Goal: Information Seeking & Learning: Learn about a topic

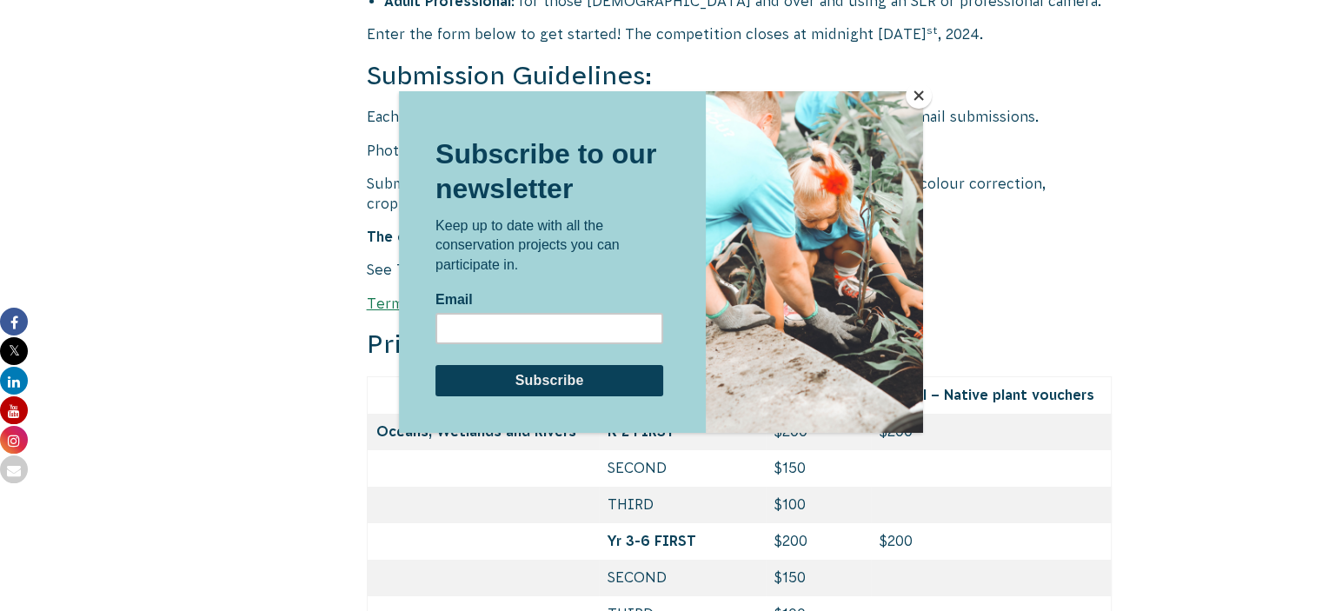
scroll to position [6256, 0]
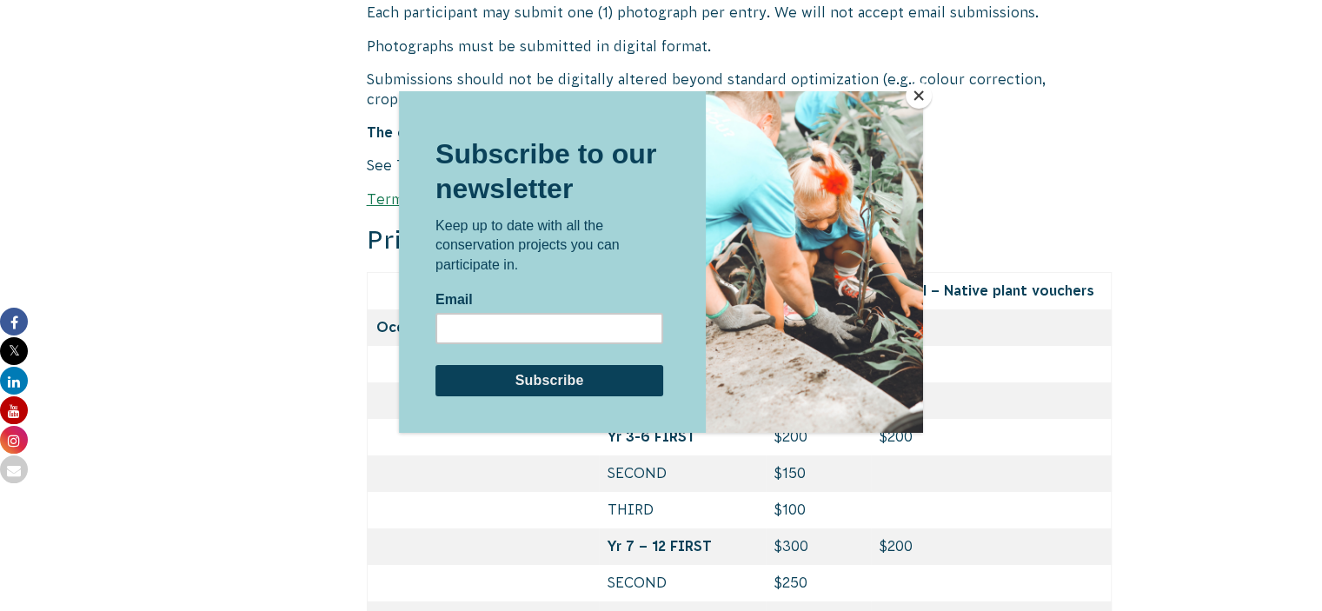
click at [924, 96] on button "Close" at bounding box center [918, 96] width 26 height 26
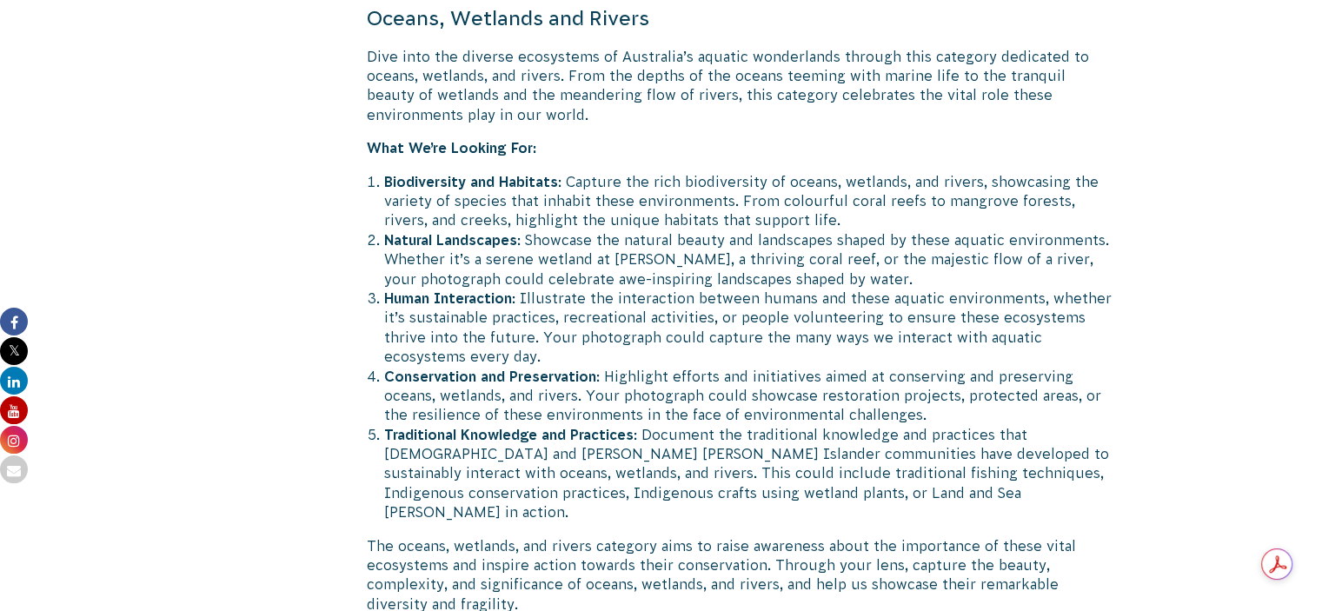
scroll to position [3736, 0]
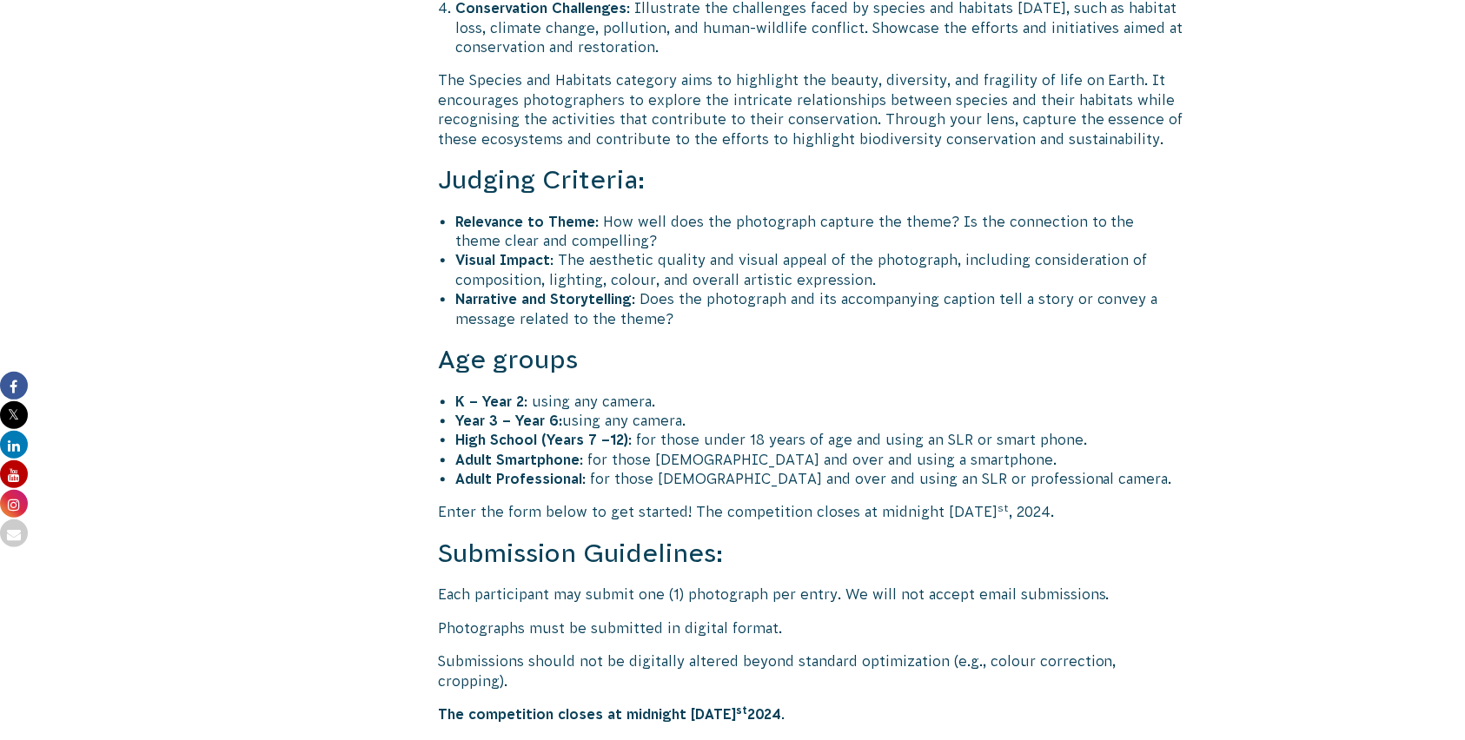
scroll to position [5734, 0]
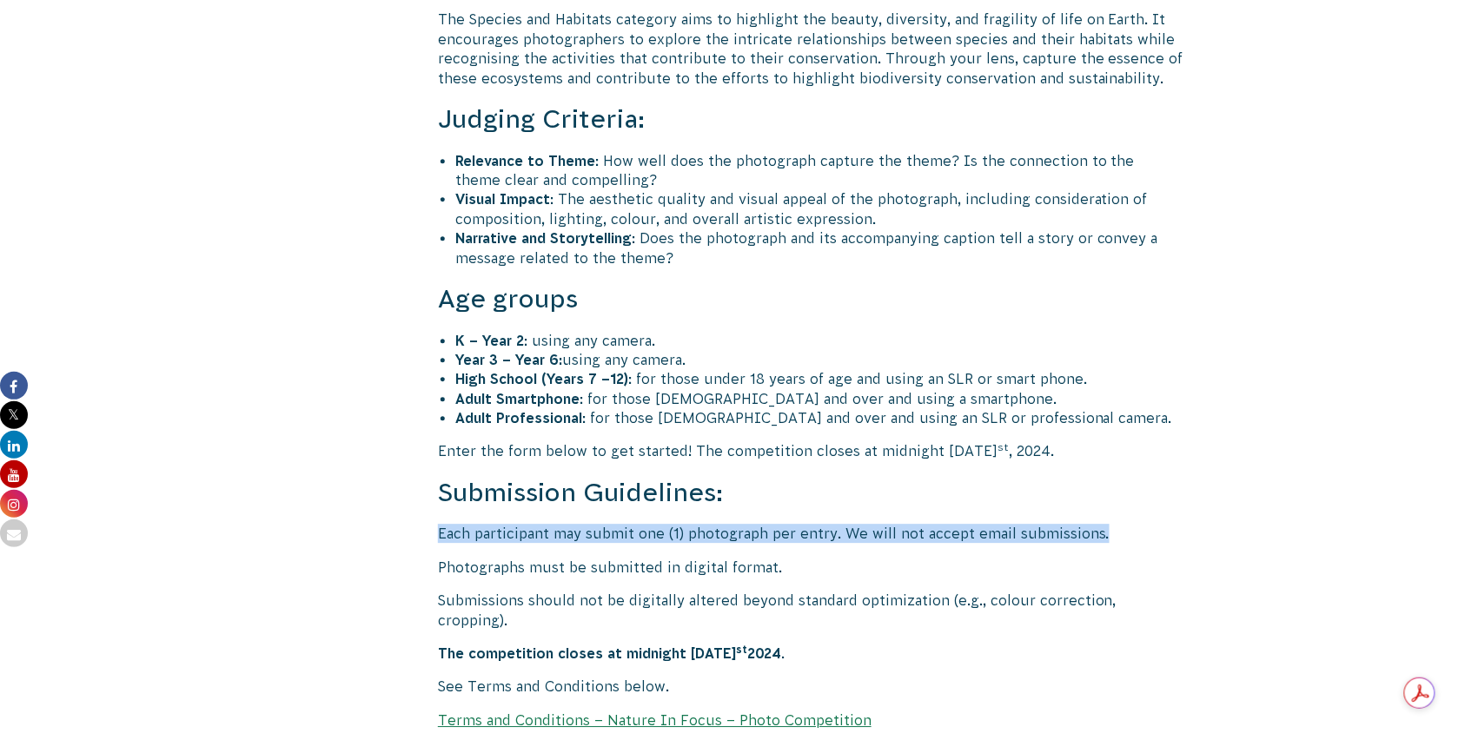
drag, startPoint x: 436, startPoint y: 455, endPoint x: 1192, endPoint y: 441, distance: 756.0
click at [1121, 524] on p "Each participant may submit one (1) photograph per entry. We will not accept em…" at bounding box center [810, 533] width 745 height 19
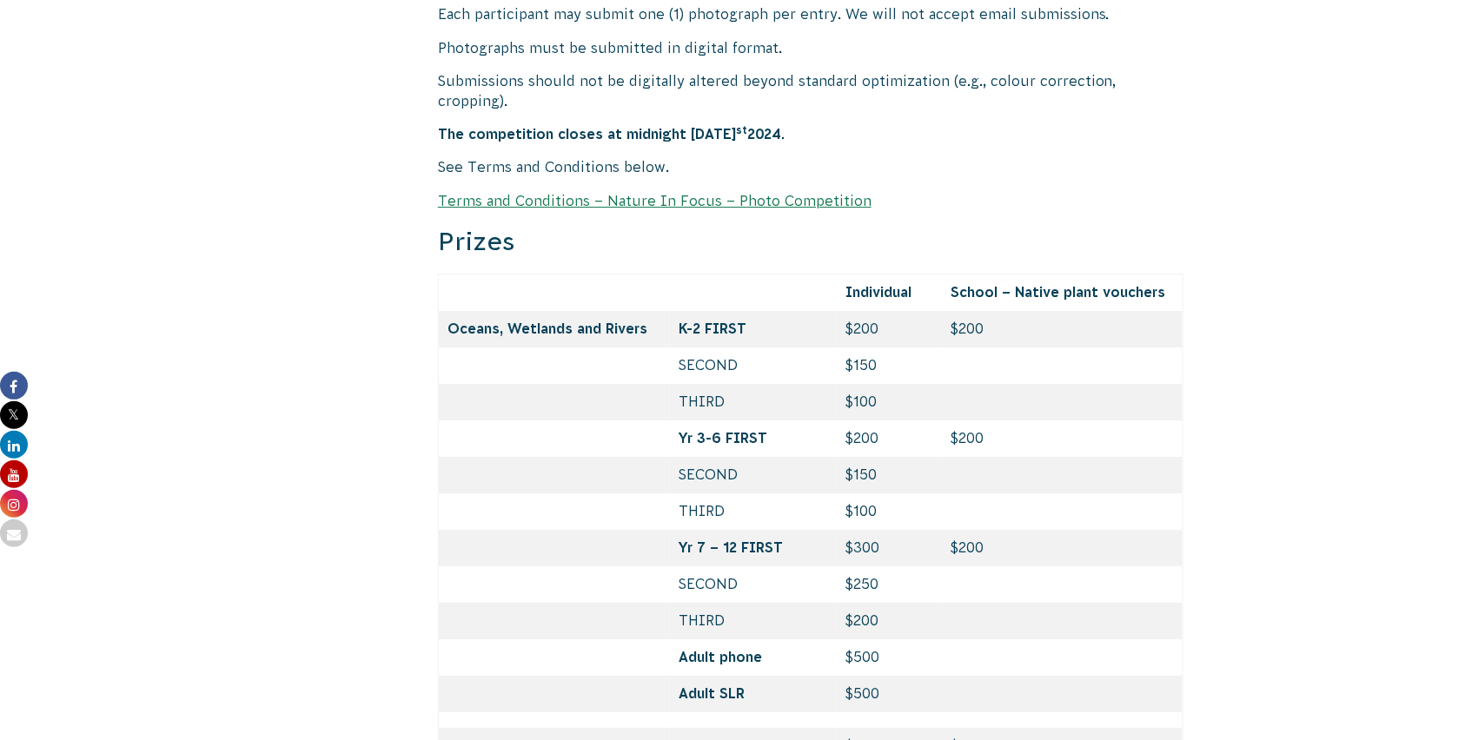
scroll to position [6198, 0]
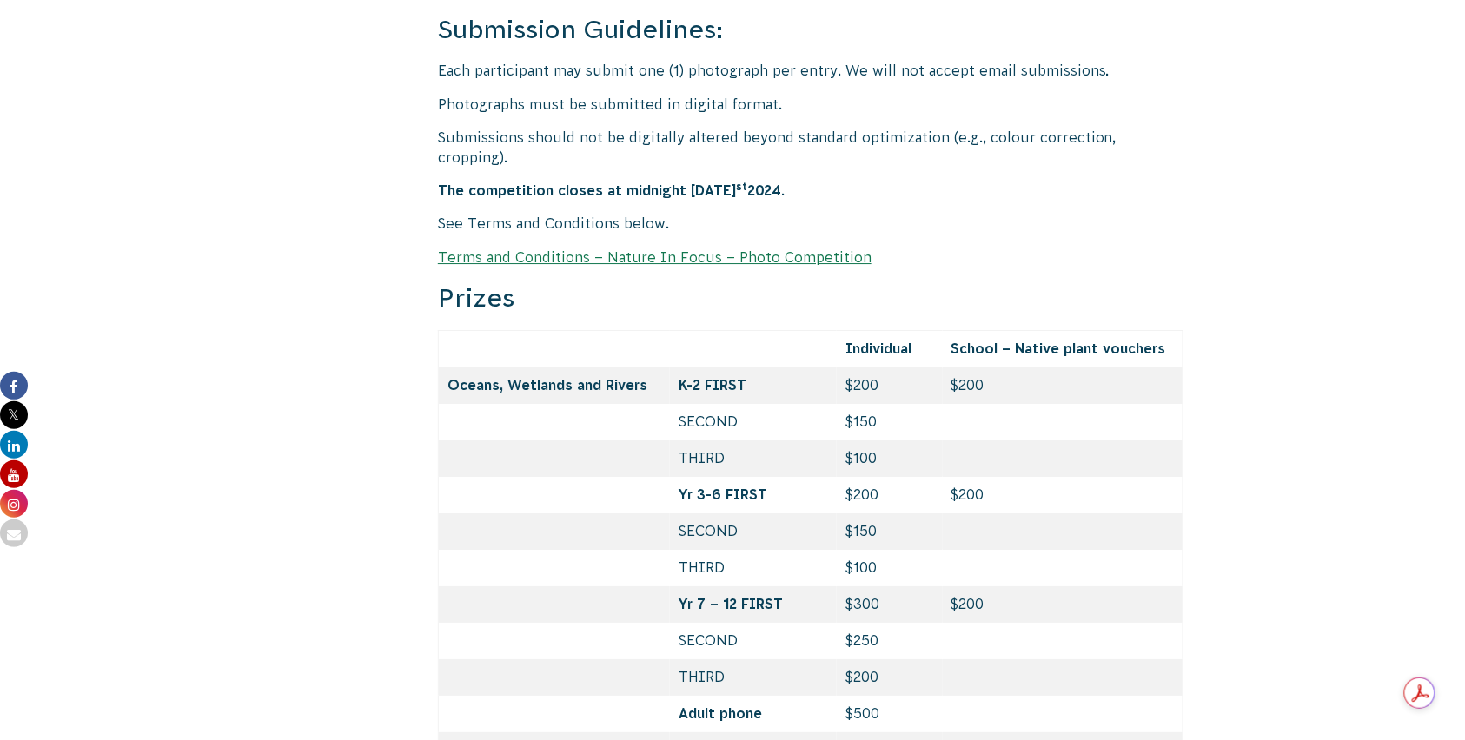
click at [863, 586] on td "$300" at bounding box center [889, 604] width 105 height 36
click at [862, 586] on td "$300" at bounding box center [889, 604] width 105 height 36
click at [851, 610] on td "$200" at bounding box center [889, 677] width 105 height 36
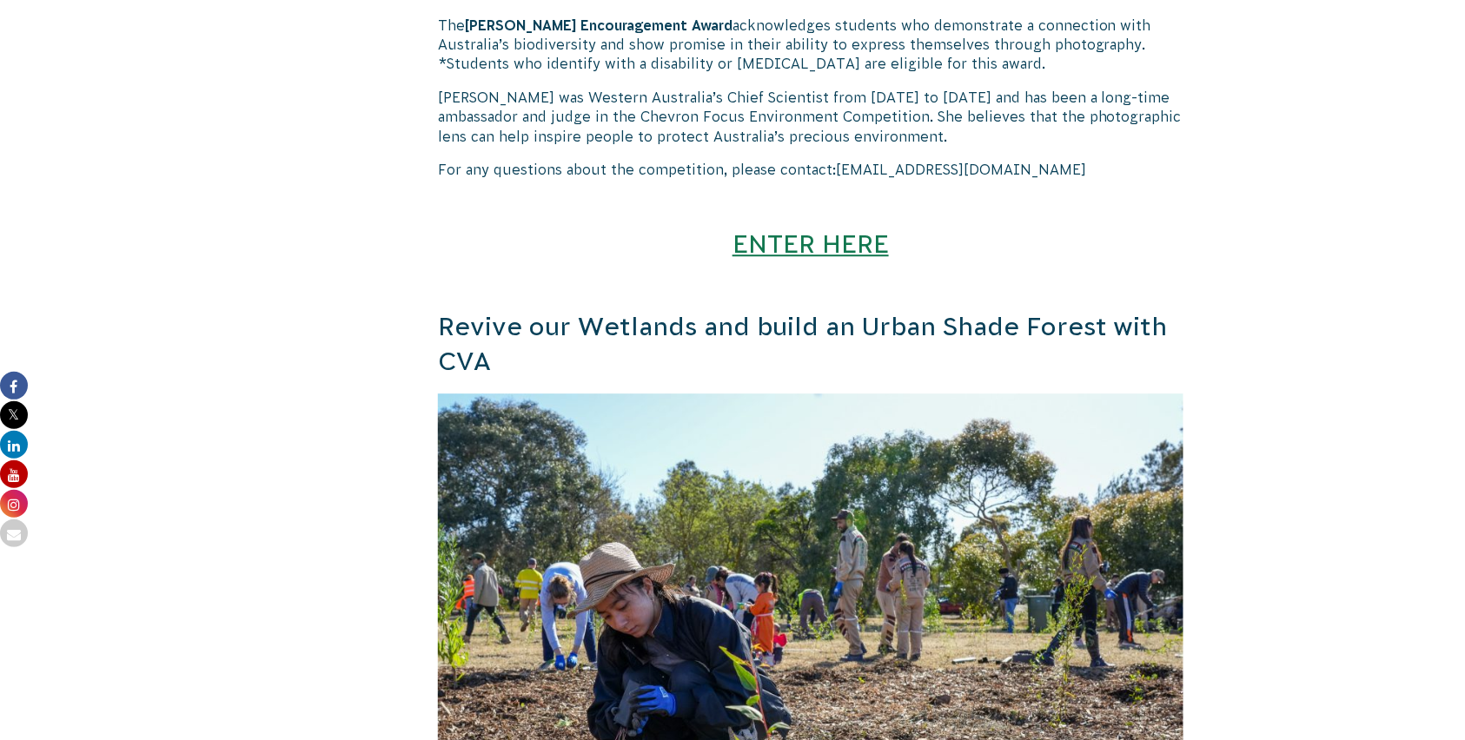
scroll to position [8051, 0]
